Goal: Use online tool/utility: Utilize a website feature to perform a specific function

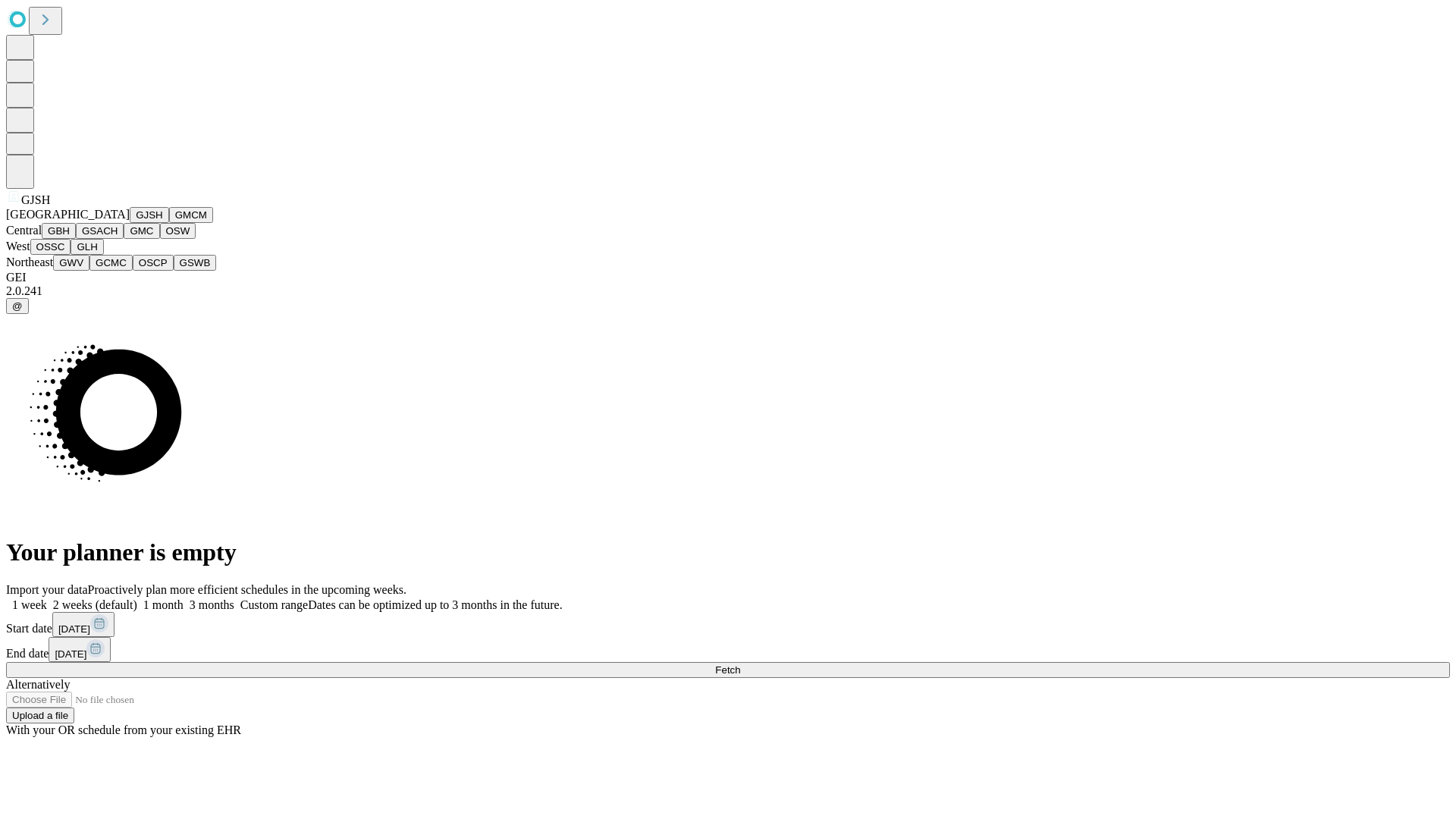
click at [129, 223] on button "GJSH" at bounding box center [149, 215] width 40 height 16
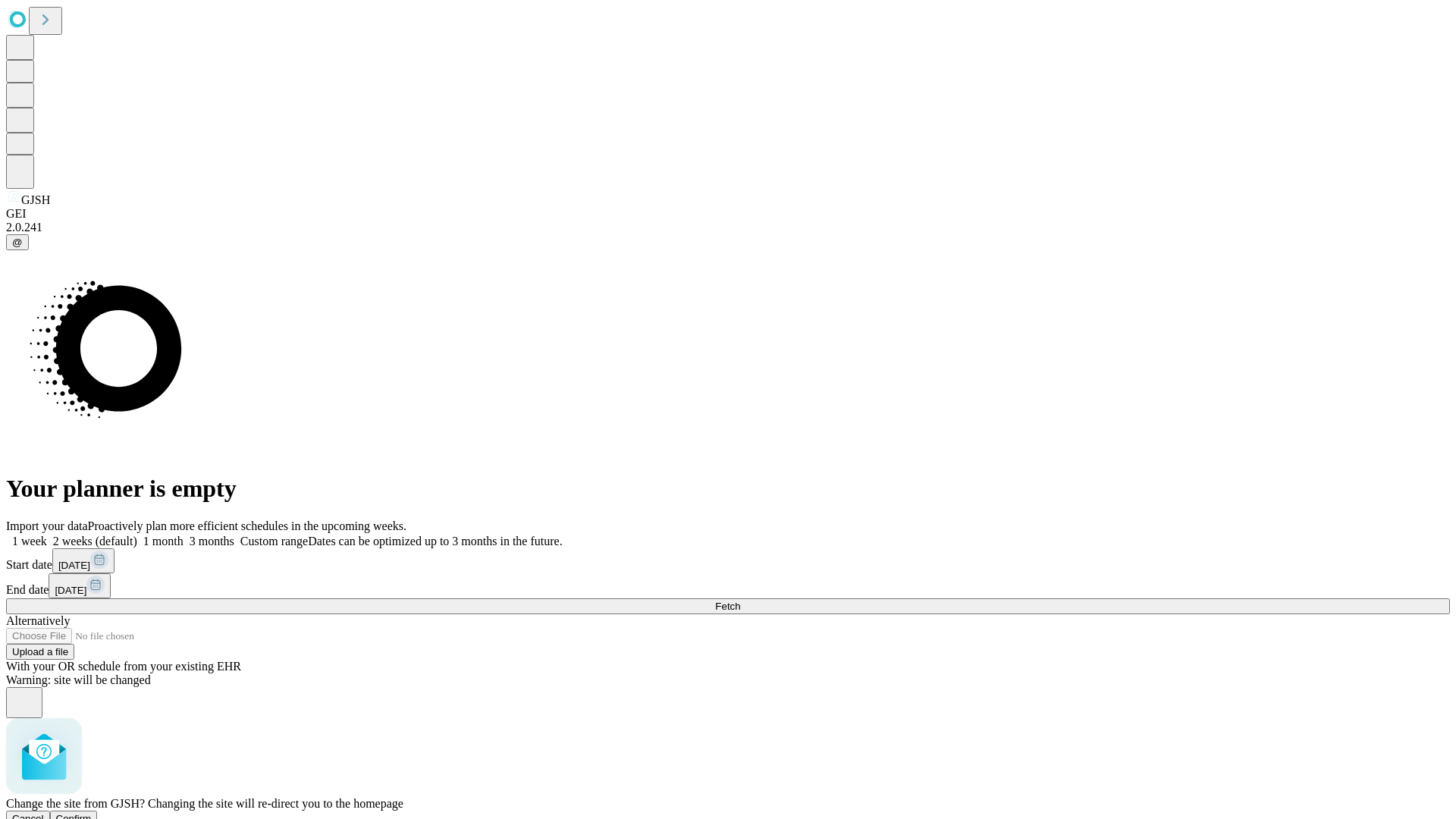
click at [92, 813] on span "Confirm" at bounding box center [73, 818] width 36 height 11
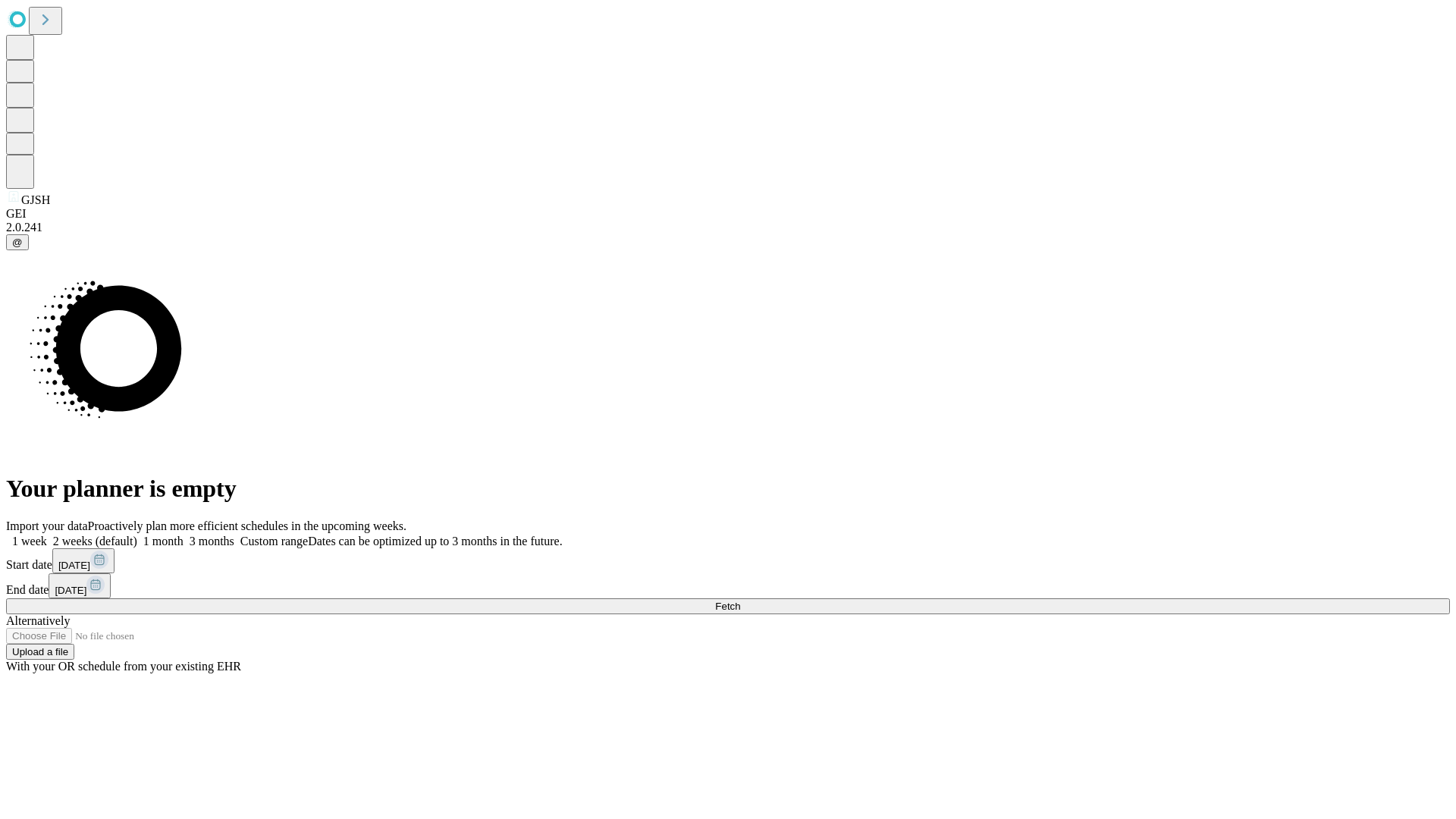
click at [184, 535] on label "1 month" at bounding box center [160, 541] width 46 height 13
click at [740, 600] on span "Fetch" at bounding box center [728, 606] width 25 height 11
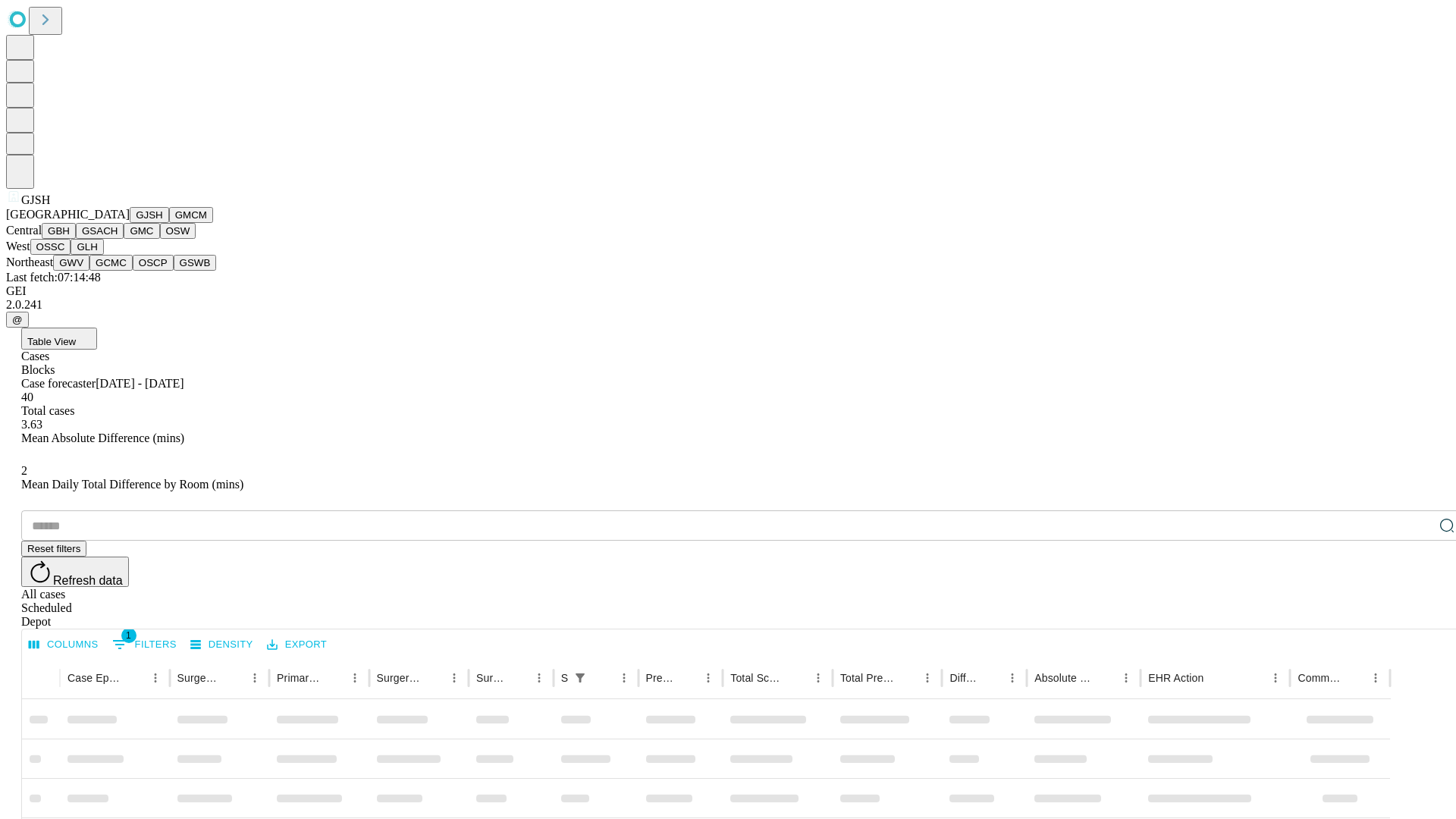
click at [169, 223] on button "GMCM" at bounding box center [191, 215] width 44 height 16
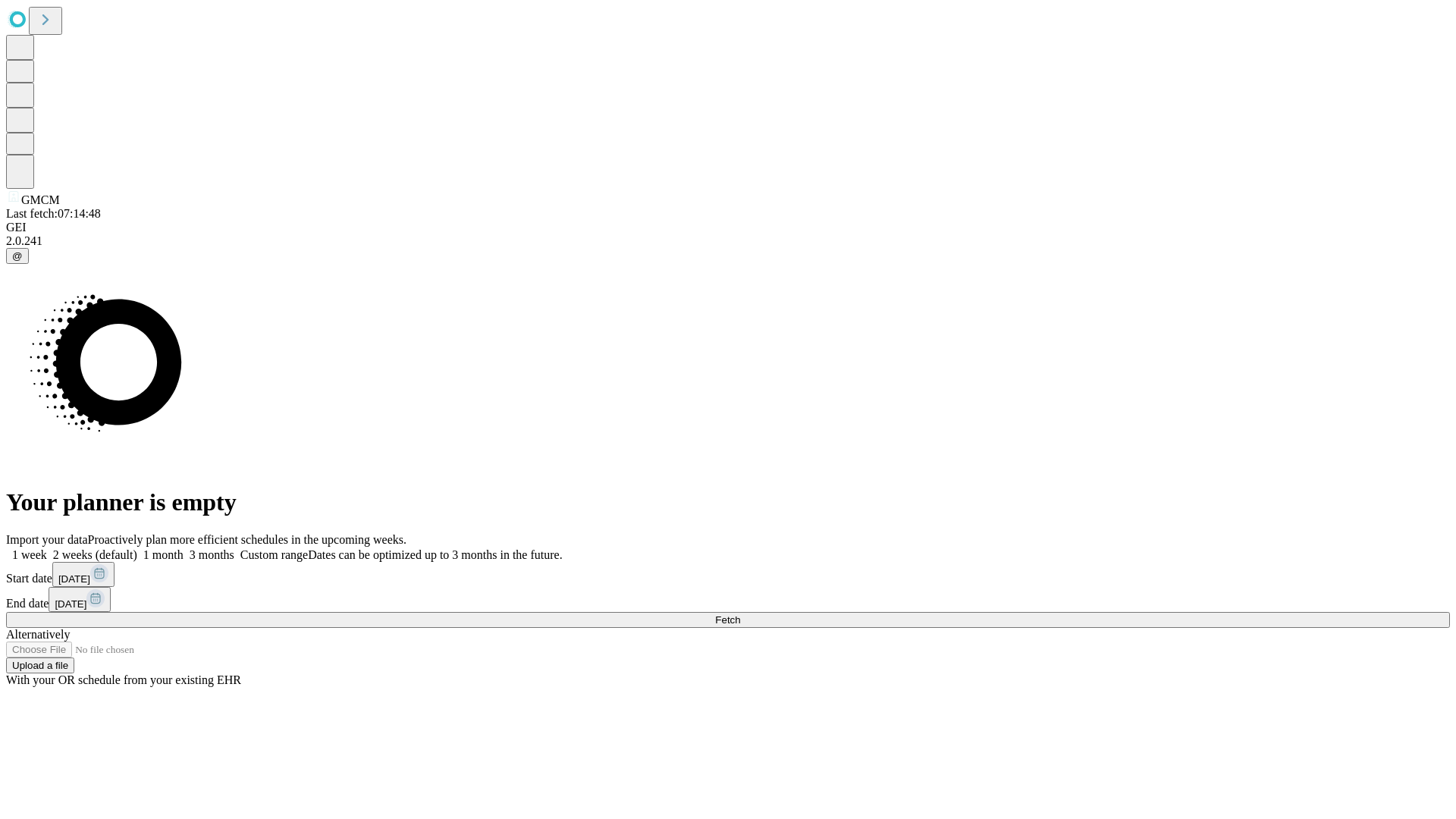
click at [184, 548] on label "1 month" at bounding box center [160, 554] width 46 height 13
click at [740, 614] on span "Fetch" at bounding box center [728, 619] width 25 height 11
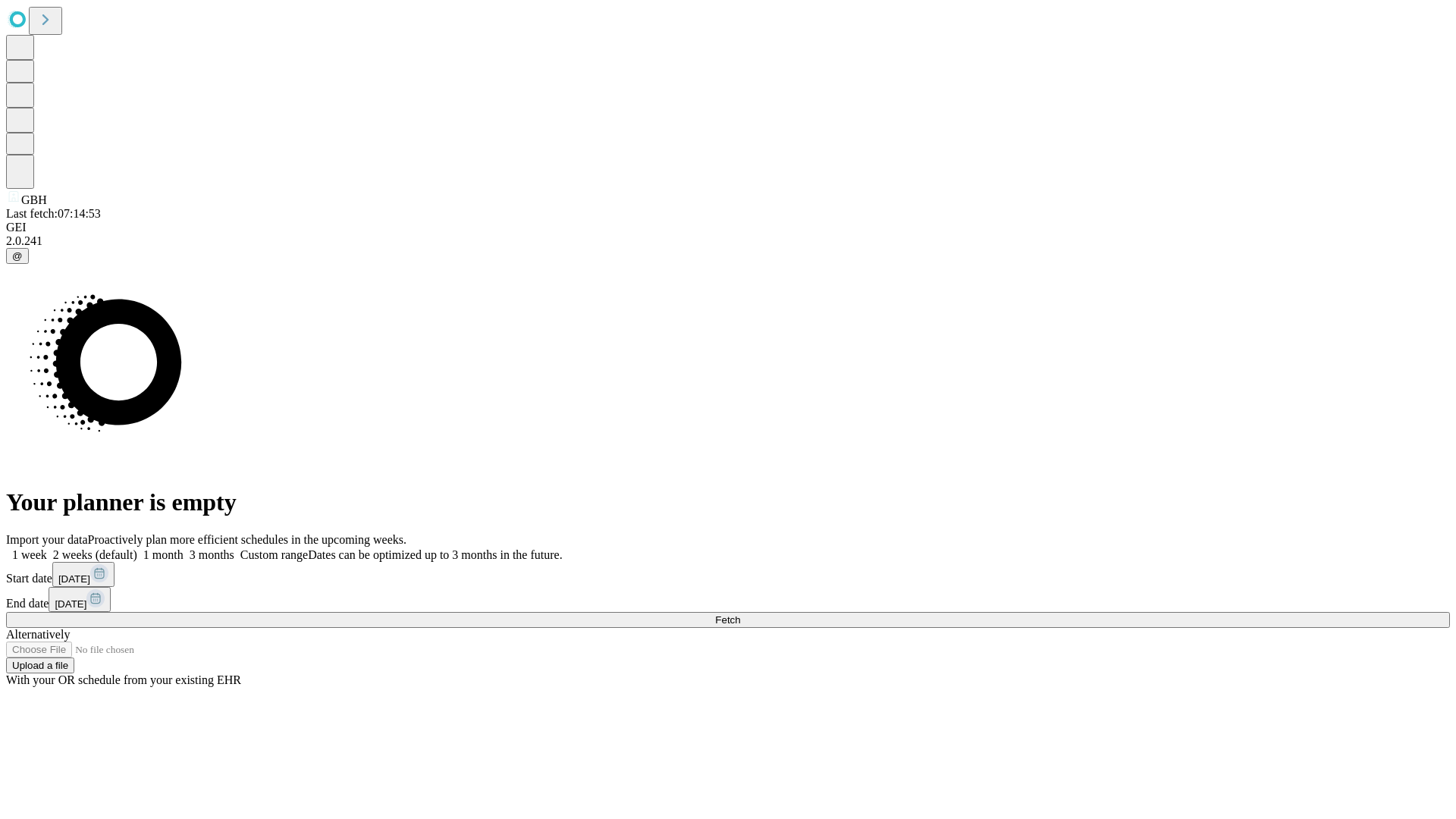
click at [184, 548] on label "1 month" at bounding box center [160, 554] width 46 height 13
click at [740, 614] on span "Fetch" at bounding box center [728, 619] width 25 height 11
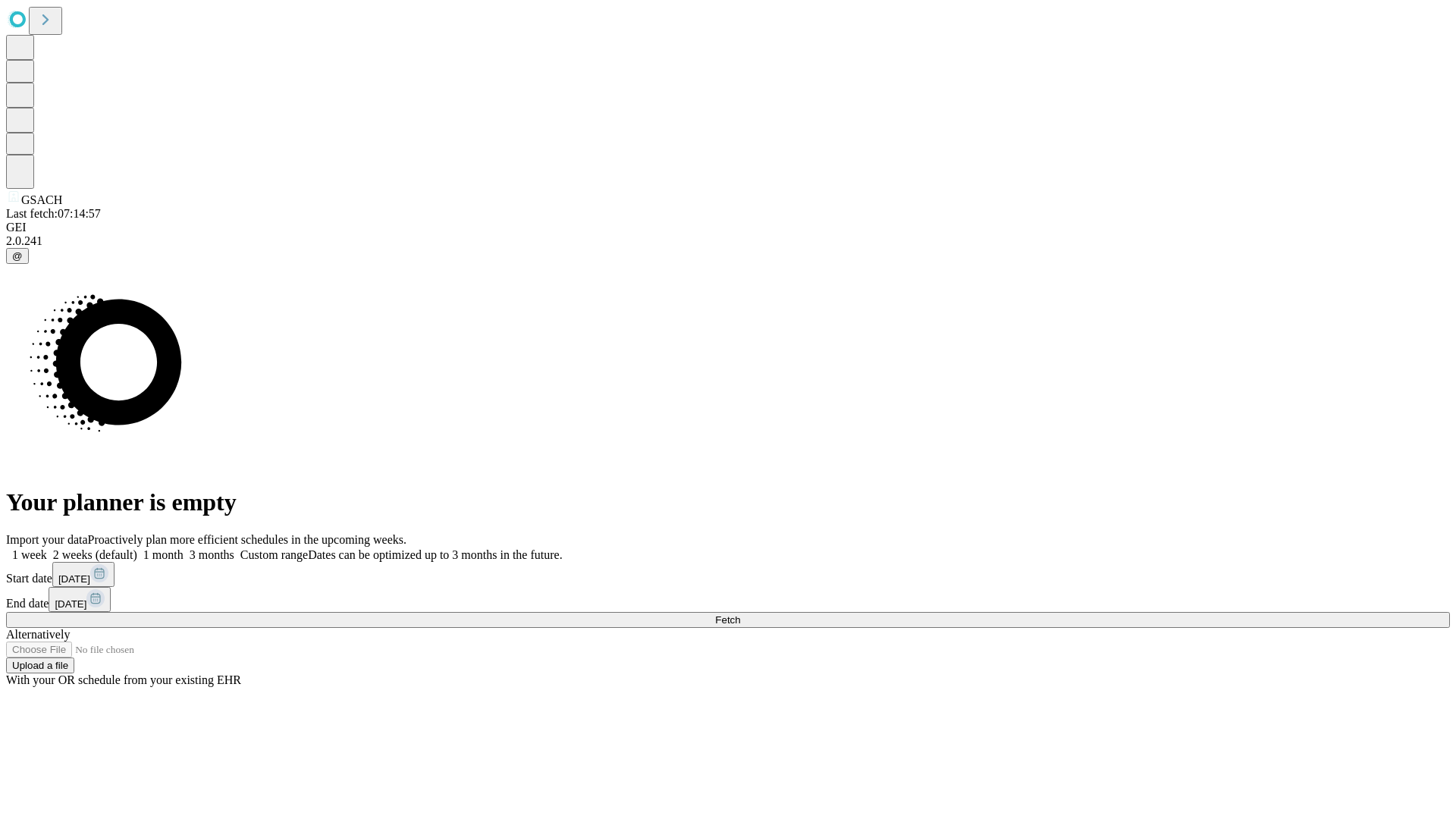
click at [184, 548] on label "1 month" at bounding box center [160, 554] width 46 height 13
click at [740, 614] on span "Fetch" at bounding box center [728, 619] width 25 height 11
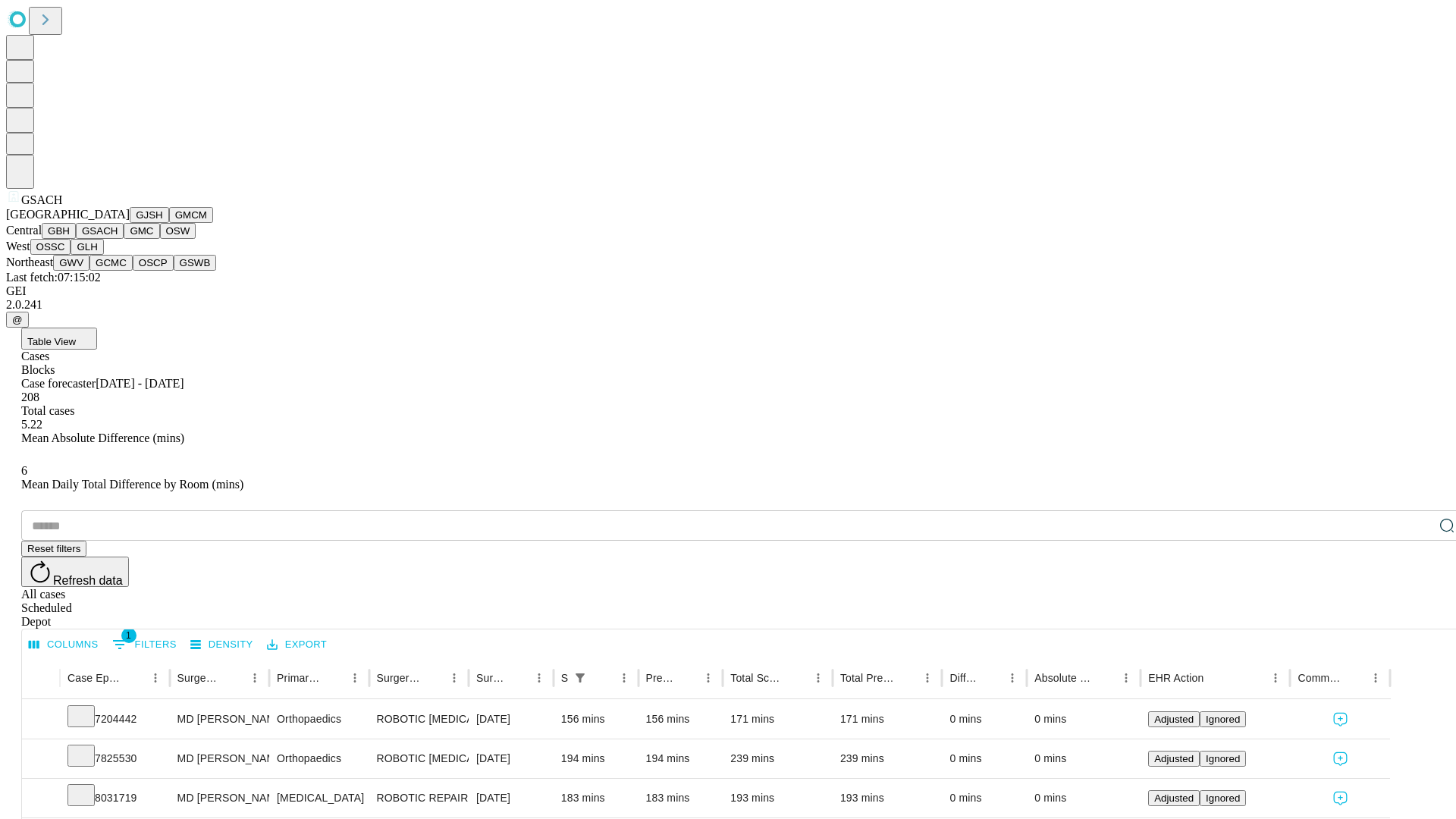
click at [124, 239] on button "GMC" at bounding box center [142, 230] width 36 height 16
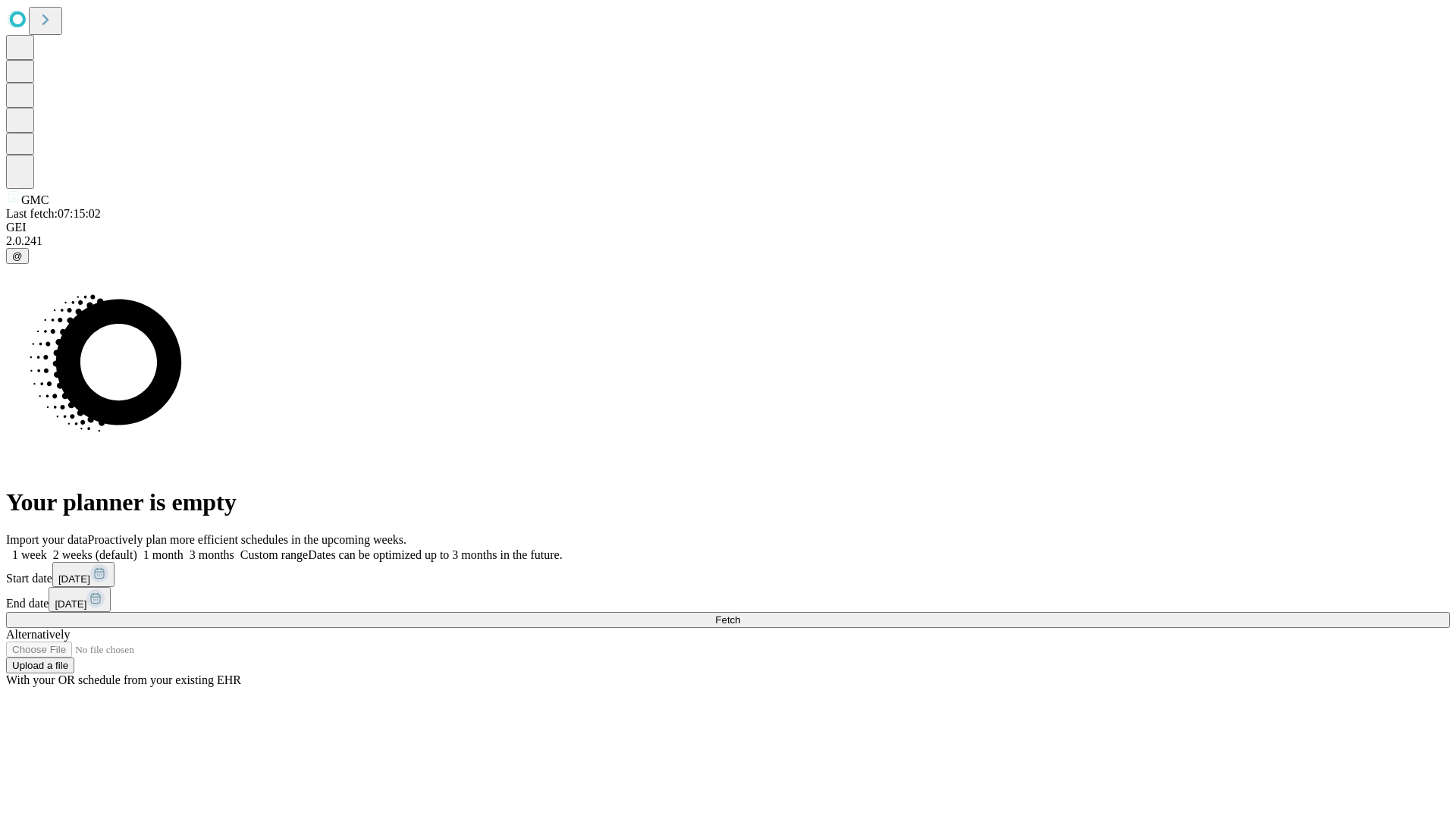
click at [184, 548] on label "1 month" at bounding box center [160, 554] width 46 height 13
click at [740, 614] on span "Fetch" at bounding box center [728, 619] width 25 height 11
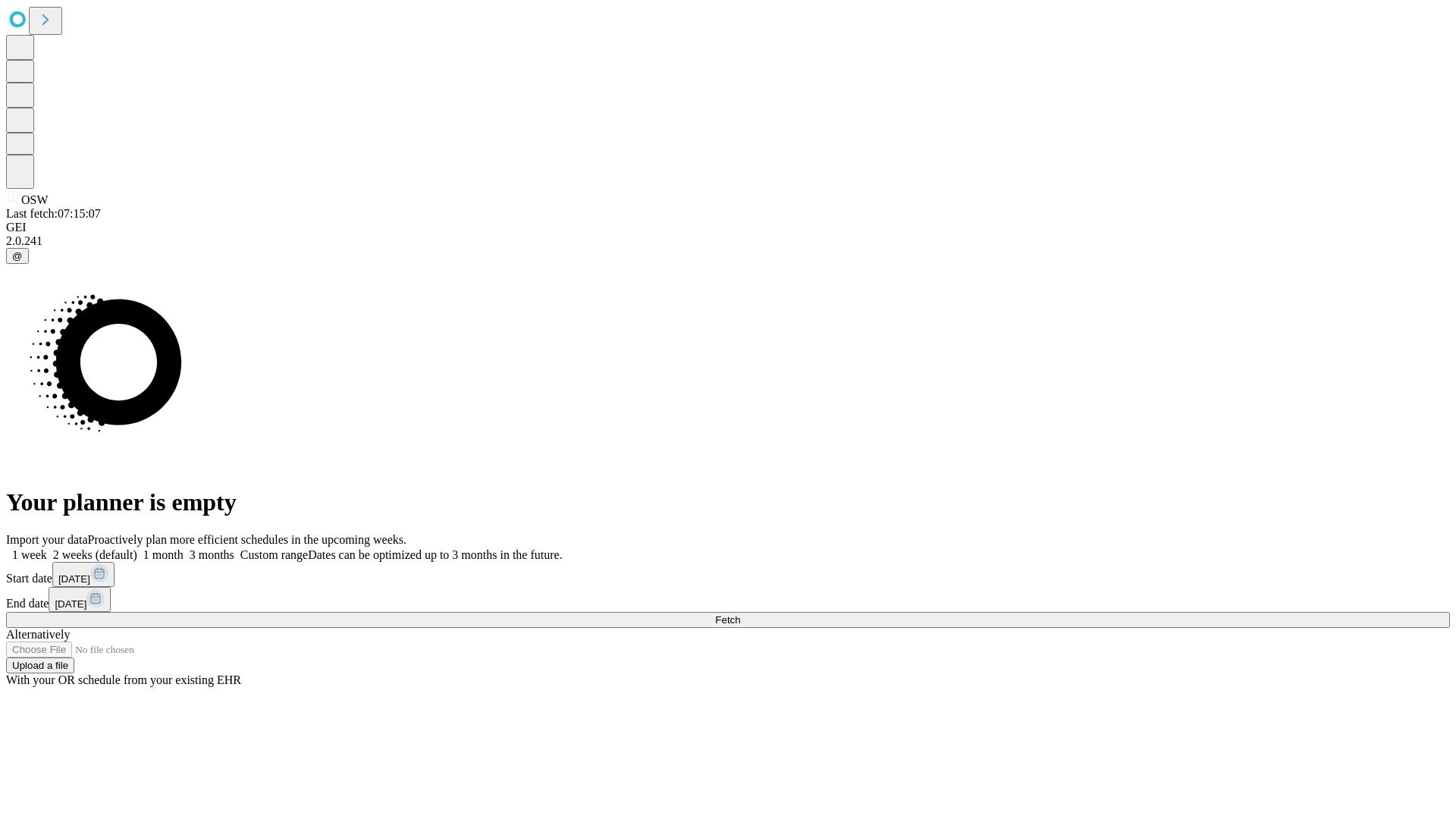
click at [184, 548] on label "1 month" at bounding box center [160, 554] width 46 height 13
click at [740, 614] on span "Fetch" at bounding box center [728, 619] width 25 height 11
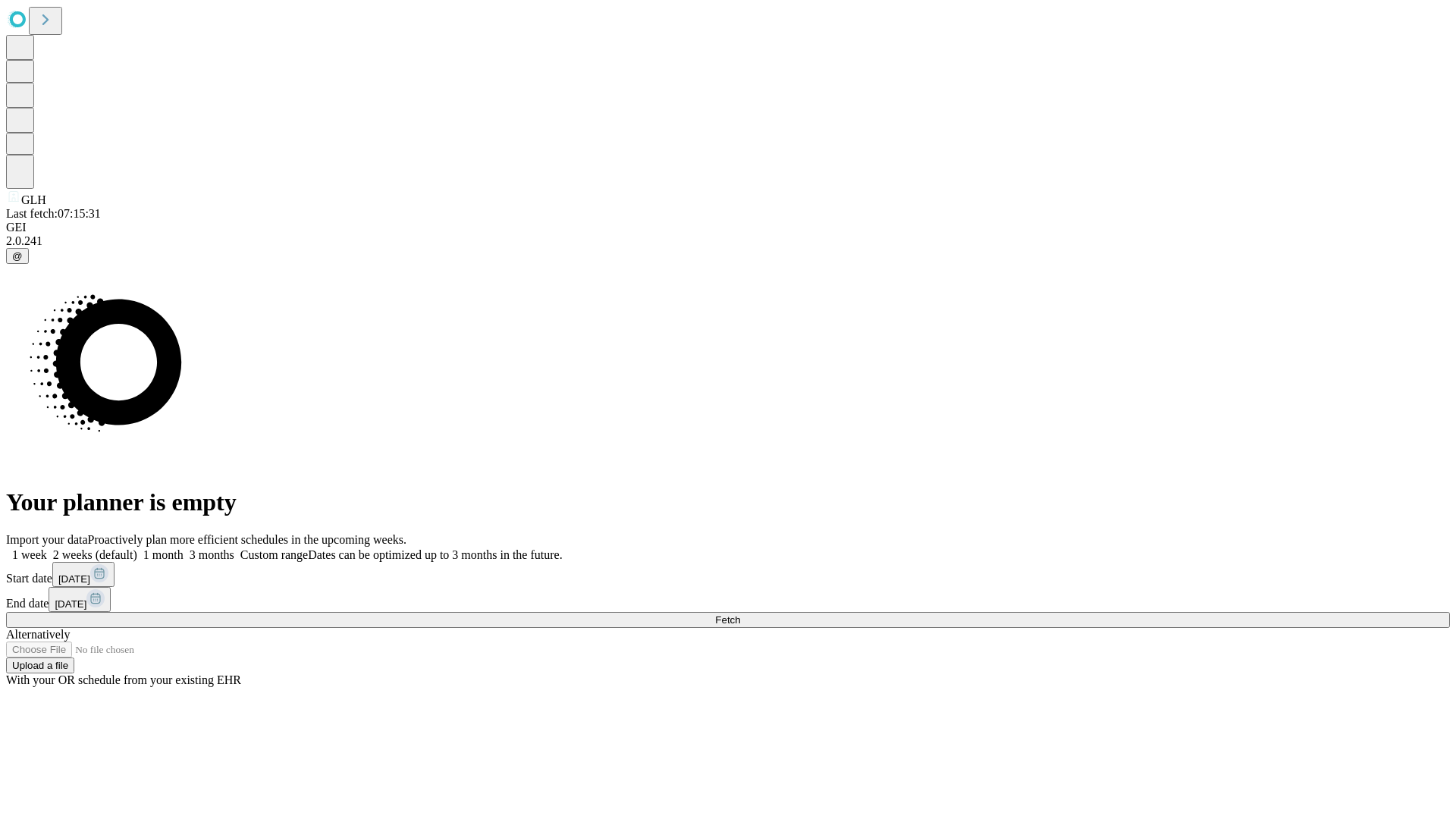
click at [184, 548] on label "1 month" at bounding box center [160, 554] width 46 height 13
click at [740, 614] on span "Fetch" at bounding box center [728, 619] width 25 height 11
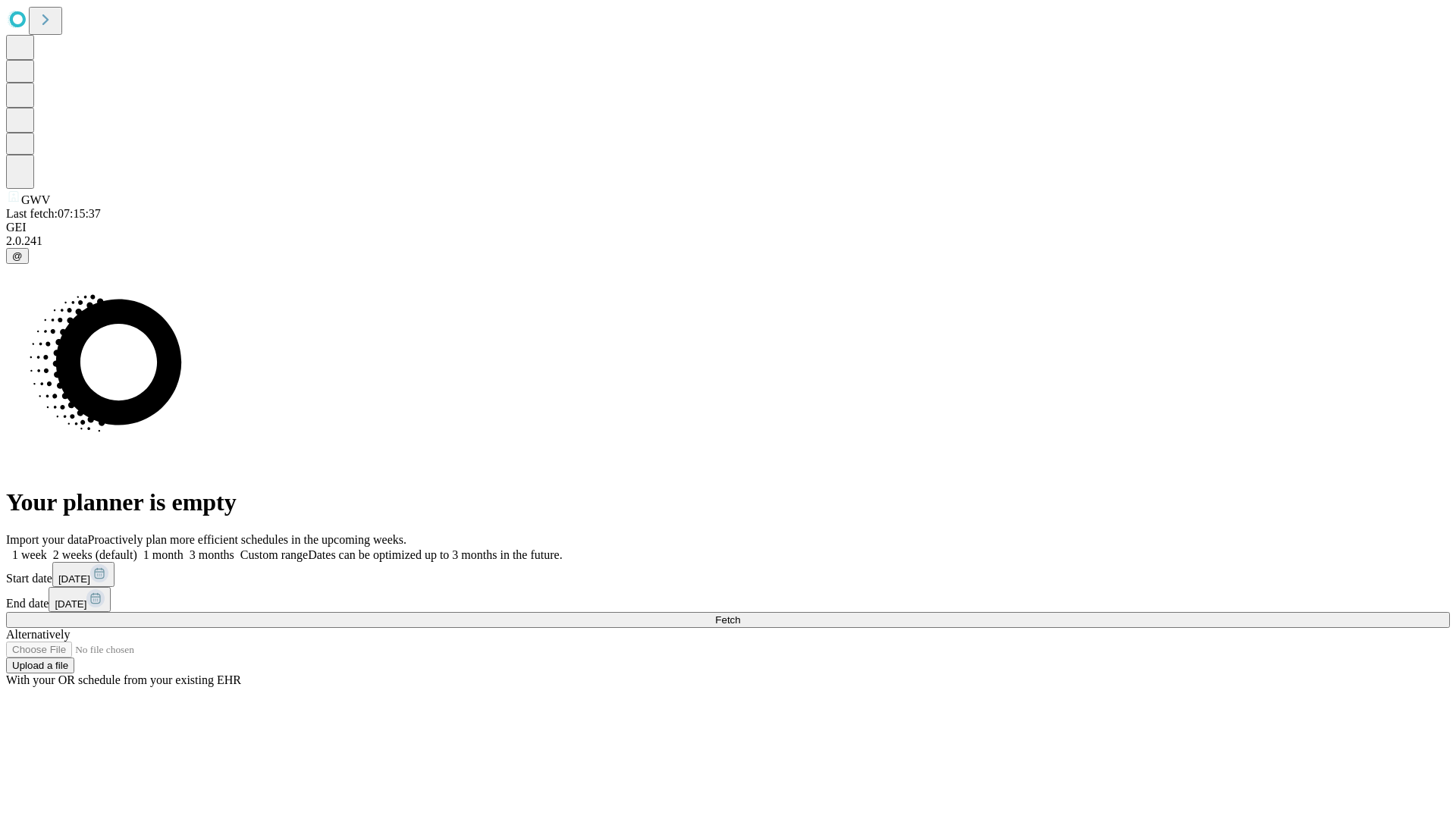
click at [184, 548] on label "1 month" at bounding box center [160, 554] width 46 height 13
click at [740, 614] on span "Fetch" at bounding box center [728, 619] width 25 height 11
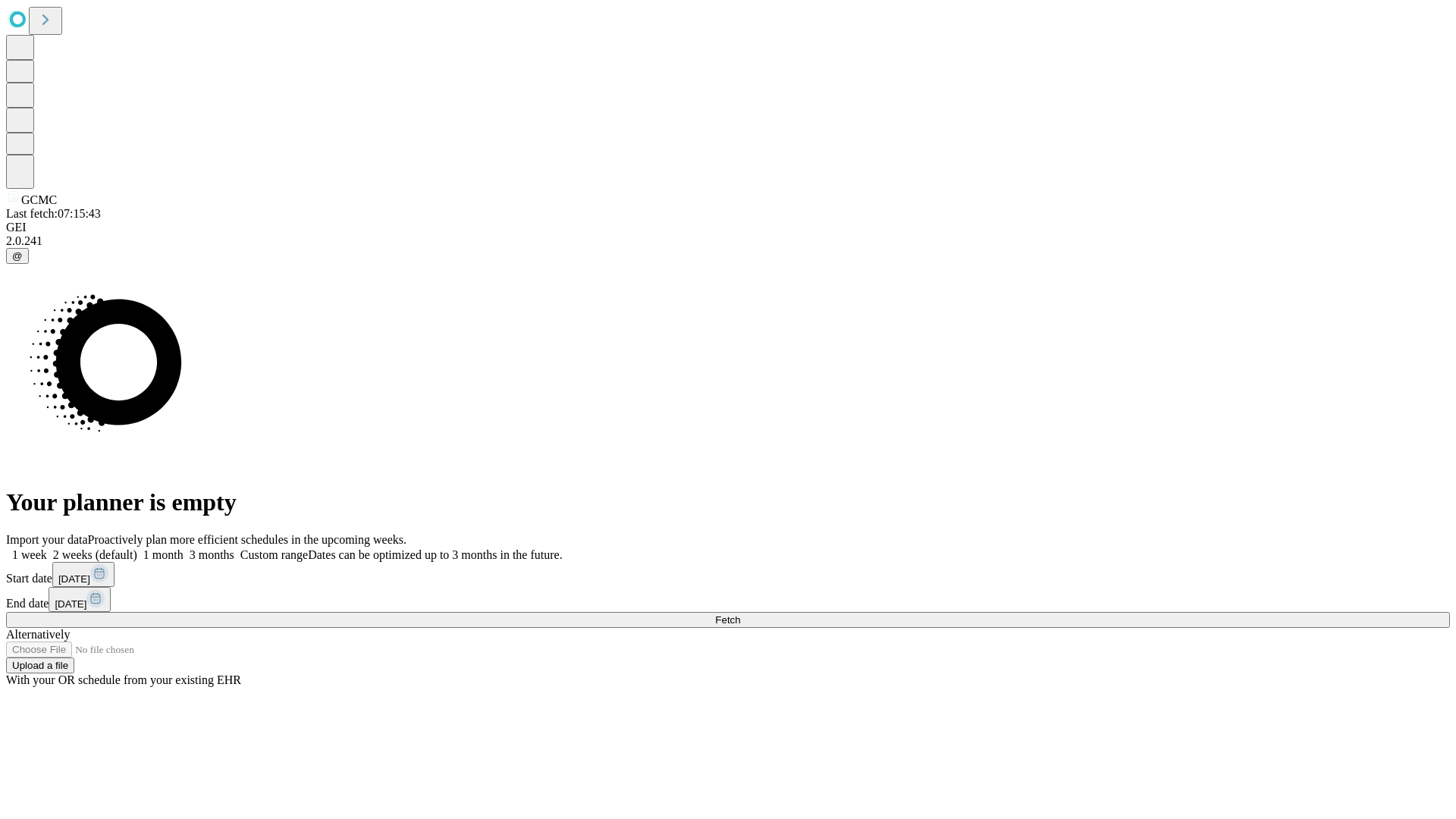
click at [184, 548] on label "1 month" at bounding box center [160, 554] width 46 height 13
click at [740, 614] on span "Fetch" at bounding box center [728, 619] width 25 height 11
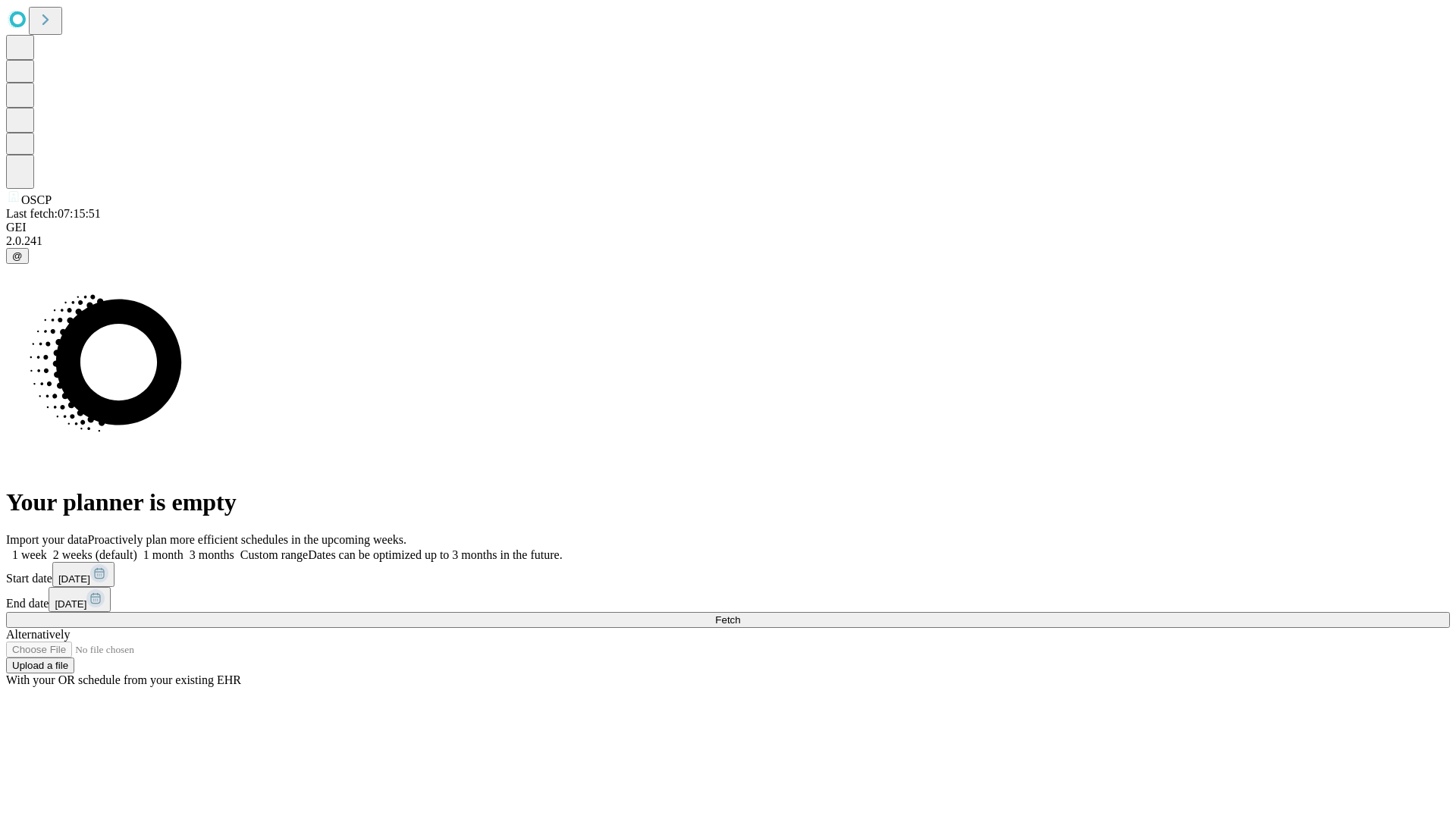
click at [184, 548] on label "1 month" at bounding box center [160, 554] width 46 height 13
click at [740, 614] on span "Fetch" at bounding box center [728, 619] width 25 height 11
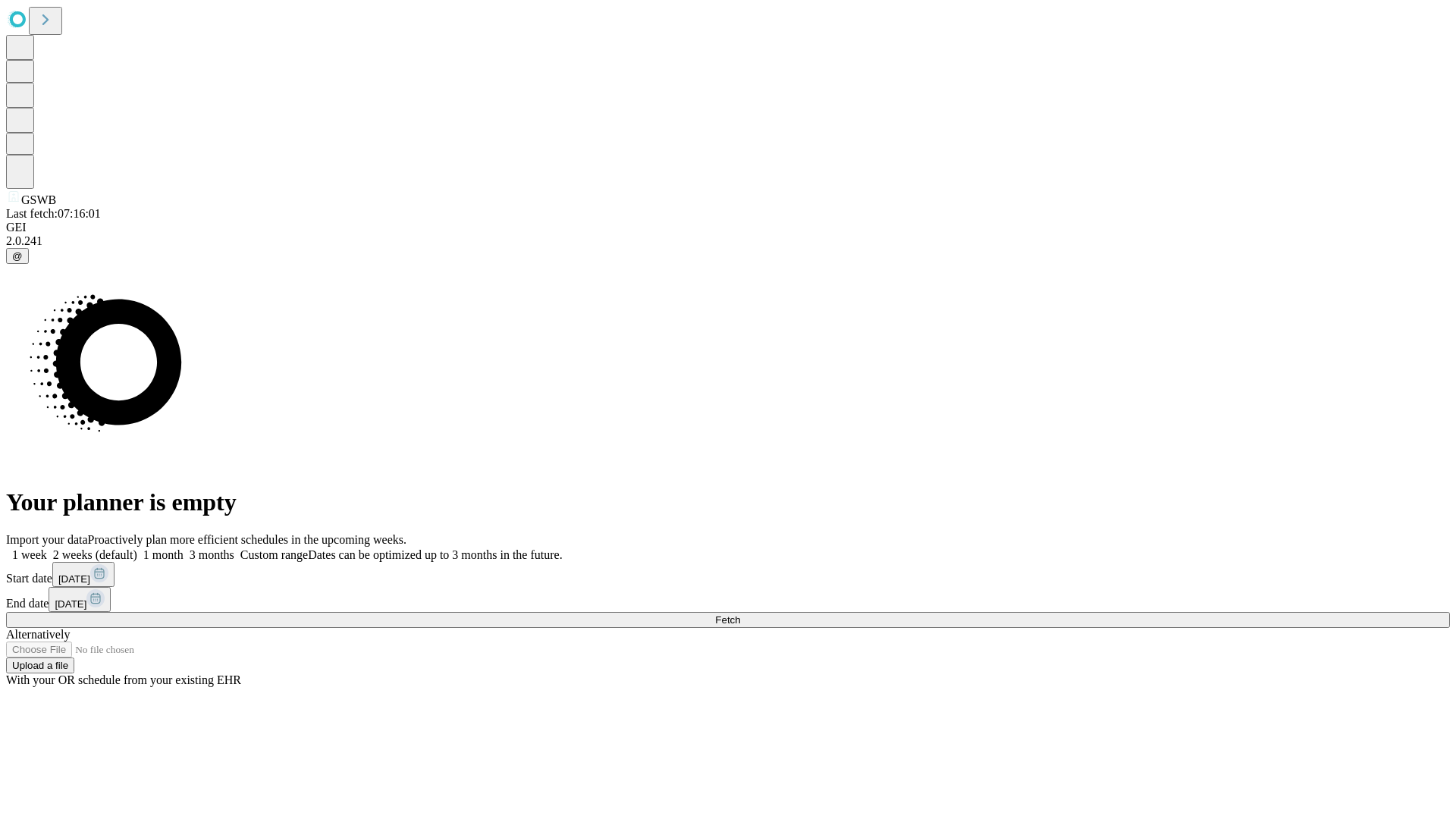
click at [184, 548] on label "1 month" at bounding box center [160, 554] width 46 height 13
click at [740, 614] on span "Fetch" at bounding box center [728, 619] width 25 height 11
